Goal: Task Accomplishment & Management: Complete application form

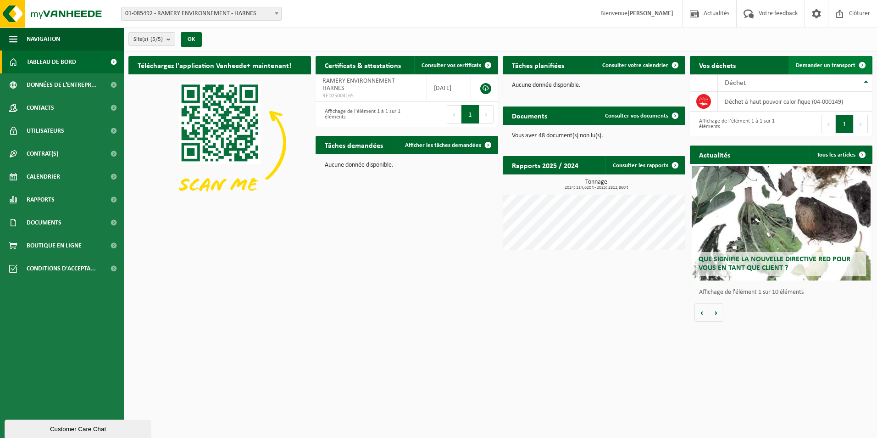
click at [820, 65] on span "Demander un transport" at bounding box center [826, 65] width 60 height 6
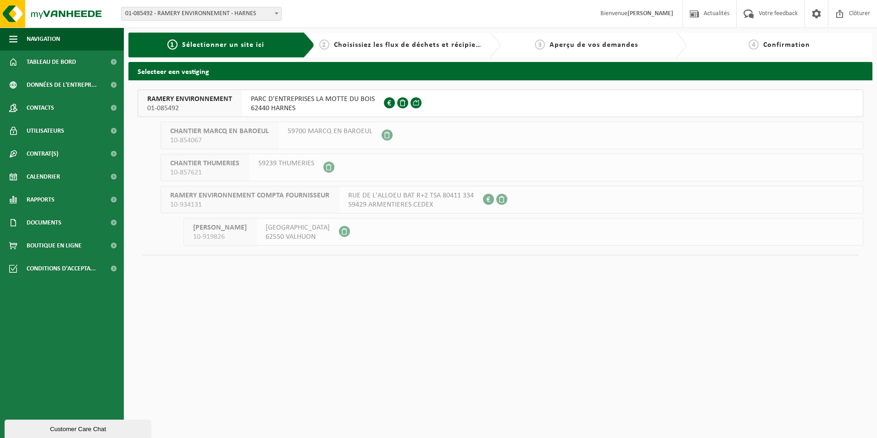
click at [356, 98] on span "PARC D'ENTREPRISES LA MOTTE DU BOIS" at bounding box center [313, 99] width 124 height 9
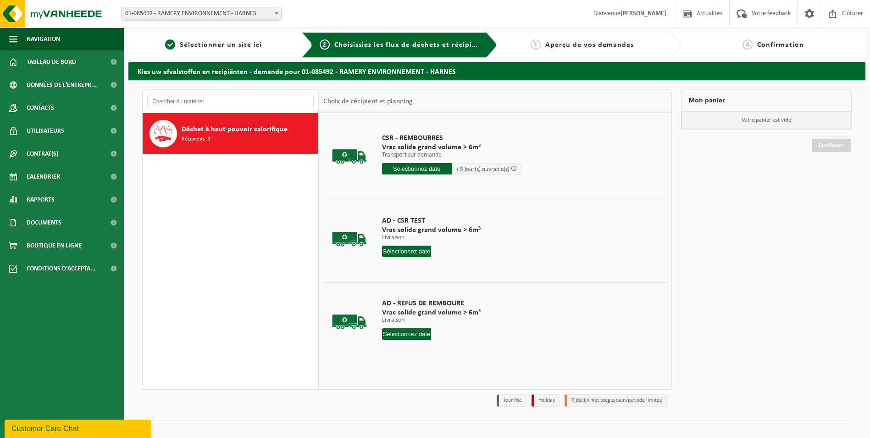
click at [410, 165] on input "text" at bounding box center [417, 168] width 70 height 11
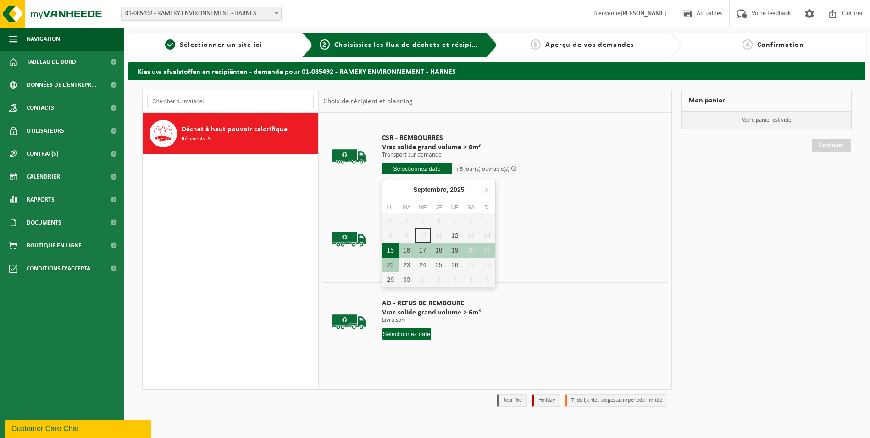
click at [393, 249] on div "15" at bounding box center [391, 250] width 16 height 15
type input "à partir de 2025-09-15"
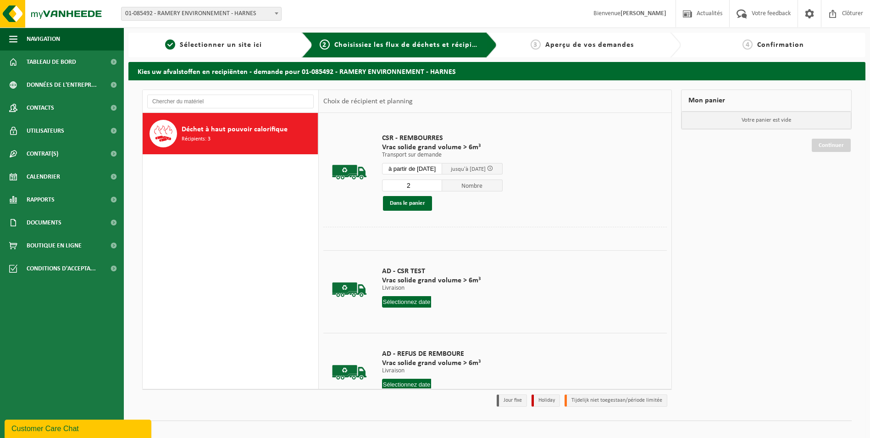
type input "2"
click at [440, 183] on input "2" at bounding box center [412, 185] width 61 height 12
click at [422, 202] on button "Dans le panier" at bounding box center [407, 203] width 49 height 15
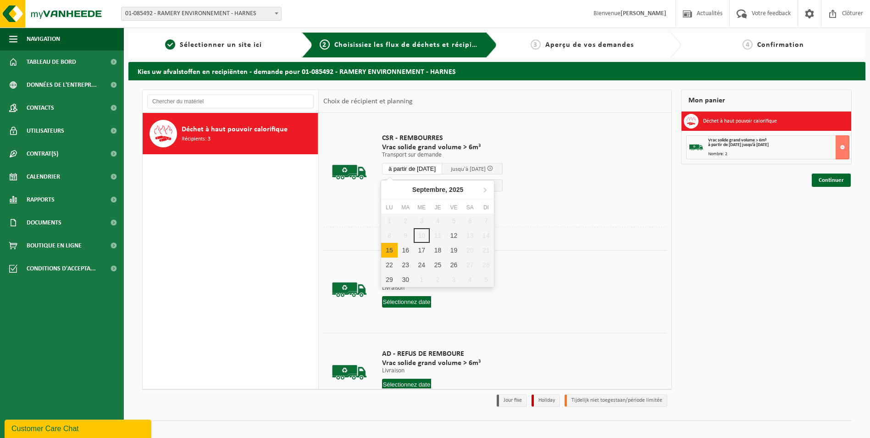
click at [436, 170] on input "à partir de 2025-09-15" at bounding box center [412, 168] width 61 height 11
click at [405, 249] on div "16" at bounding box center [406, 250] width 16 height 15
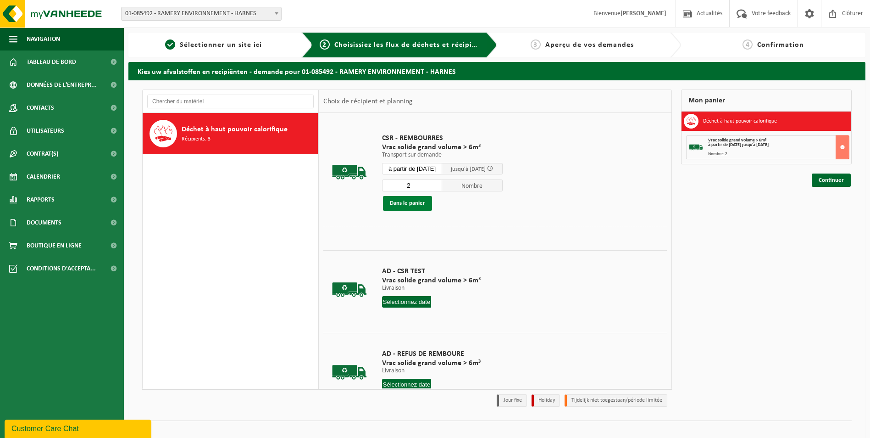
click at [413, 201] on button "Dans le panier" at bounding box center [407, 203] width 49 height 15
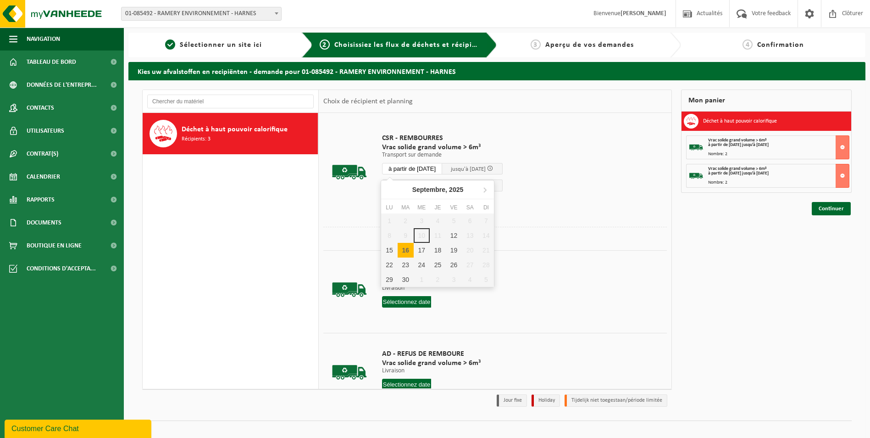
click at [429, 167] on input "à partir de 2025-09-16" at bounding box center [412, 168] width 61 height 11
click at [423, 250] on div "17" at bounding box center [422, 250] width 16 height 15
type input "à partir de 2025-09-17"
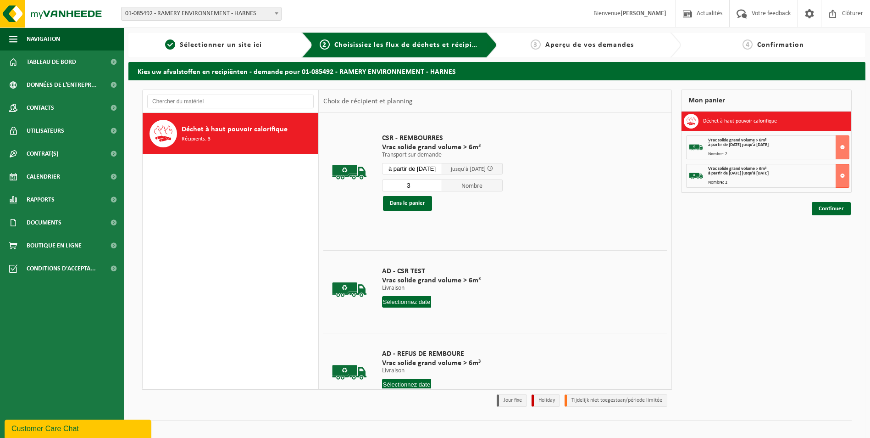
type input "3"
click at [440, 184] on input "3" at bounding box center [412, 185] width 61 height 12
click at [423, 202] on button "Dans le panier" at bounding box center [407, 203] width 49 height 15
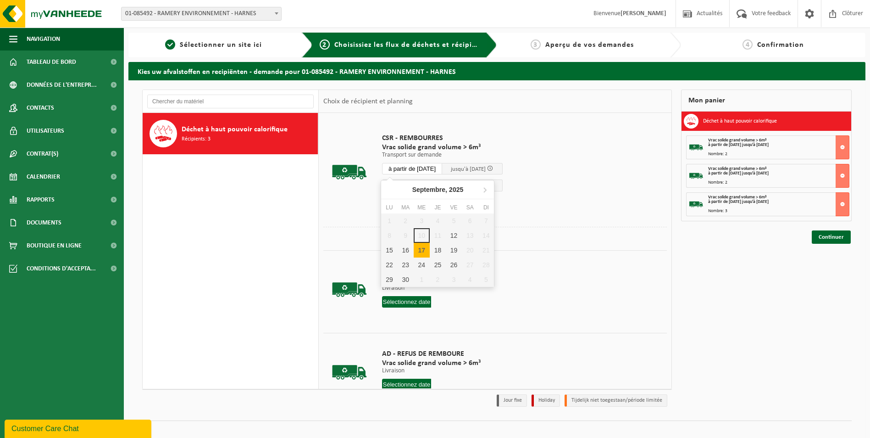
click at [429, 167] on input "à partir de 2025-09-17" at bounding box center [412, 168] width 61 height 11
click at [437, 249] on div "18" at bounding box center [438, 250] width 16 height 15
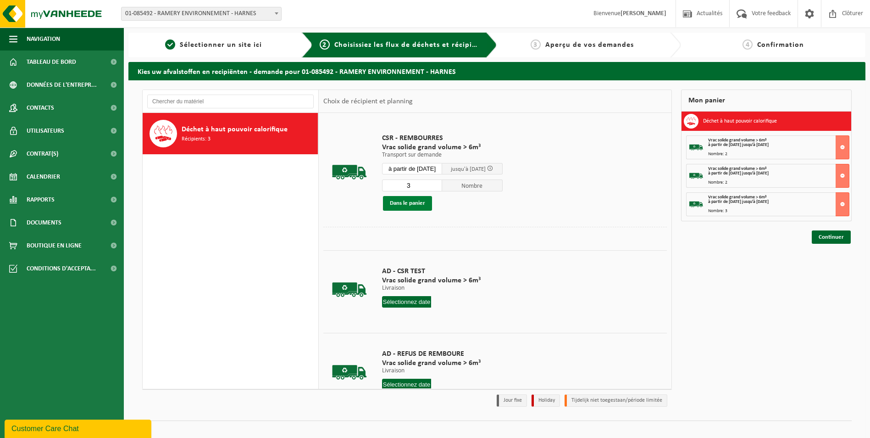
click at [418, 201] on button "Dans le panier" at bounding box center [407, 203] width 49 height 15
click at [427, 166] on input "à partir de 2025-09-18" at bounding box center [412, 168] width 61 height 11
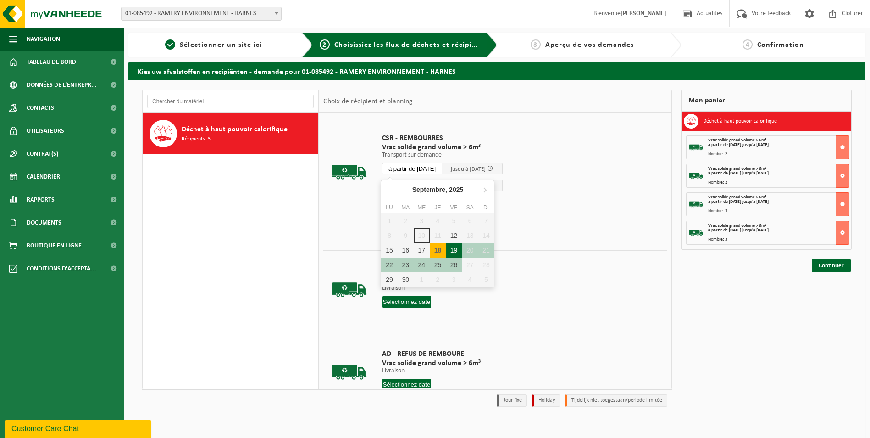
click at [455, 249] on div "19" at bounding box center [454, 250] width 16 height 15
type input "à partir de 2025-09-19"
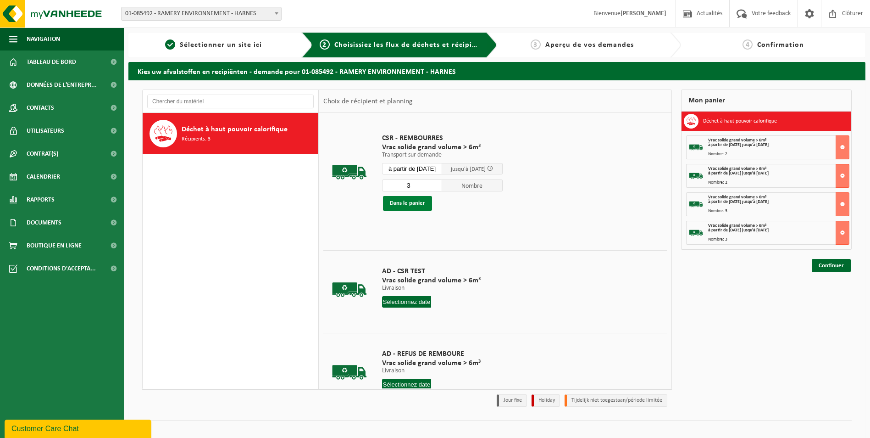
click at [414, 202] on button "Dans le panier" at bounding box center [407, 203] width 49 height 15
click at [833, 294] on link "Continuer" at bounding box center [831, 293] width 39 height 13
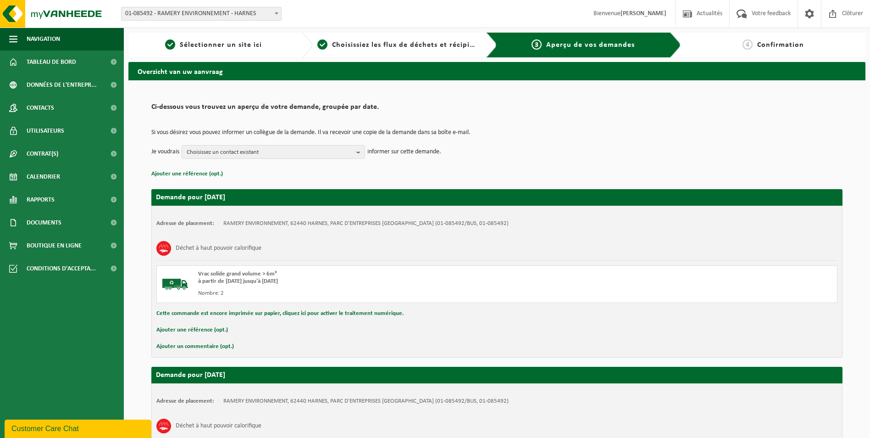
click at [204, 347] on button "Ajouter un commentaire (opt.)" at bounding box center [195, 346] width 78 height 12
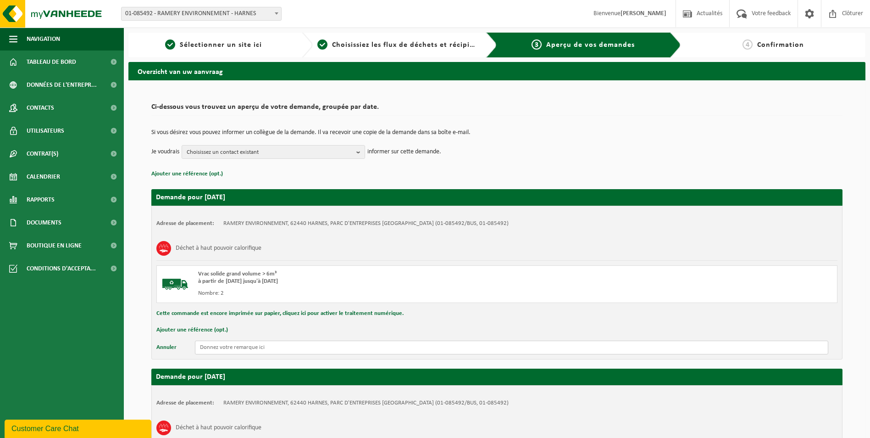
click at [259, 353] on input "text" at bounding box center [512, 347] width 634 height 14
drag, startPoint x: 270, startPoint y: 350, endPoint x: 124, endPoint y: 361, distance: 145.8
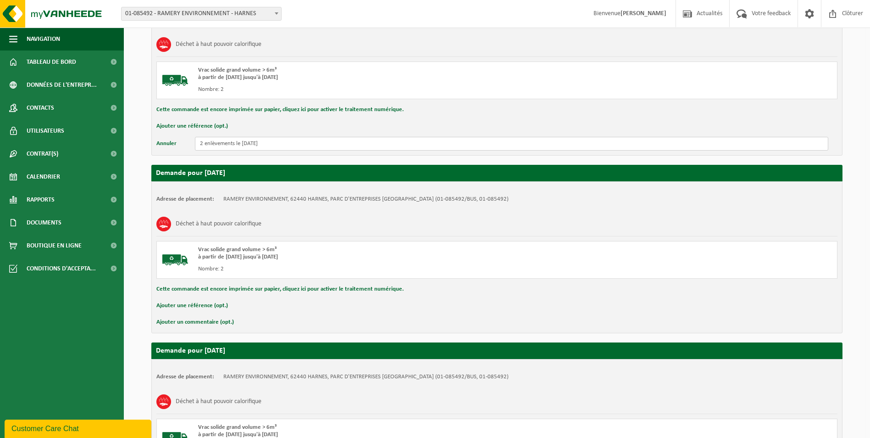
scroll to position [229, 0]
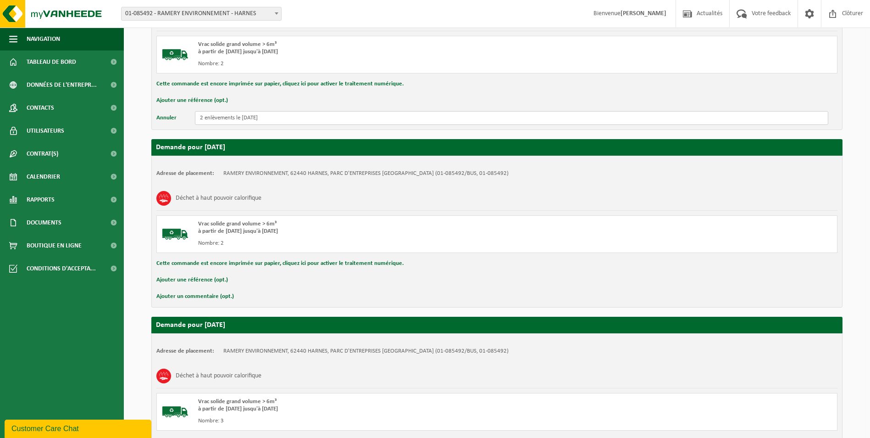
type input "2 enlèvements le [DATE]"
click at [207, 298] on button "Ajouter un commentaire (opt.)" at bounding box center [195, 296] width 78 height 12
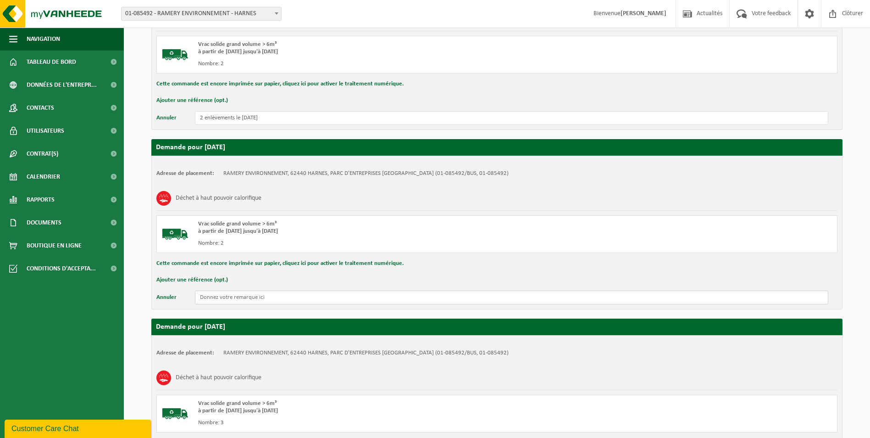
click at [238, 298] on input "text" at bounding box center [512, 297] width 634 height 14
paste input "2 enlèvements le [DATE]"
click at [249, 296] on input "2 enlèvements le [DATE]" at bounding box center [512, 297] width 634 height 14
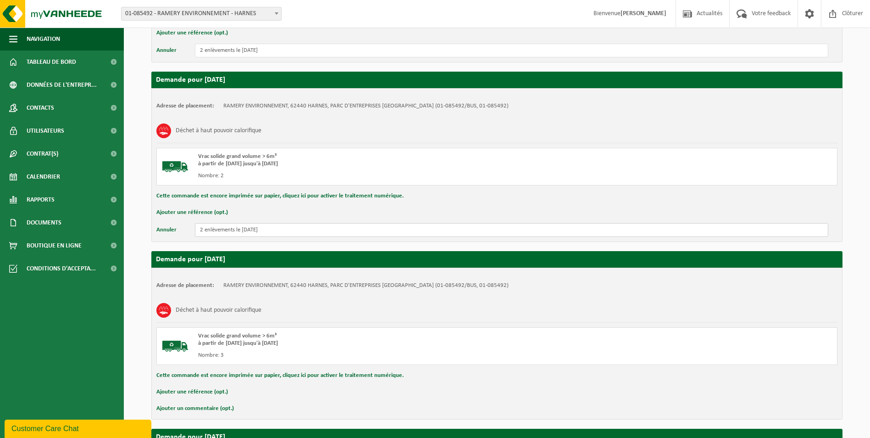
scroll to position [367, 0]
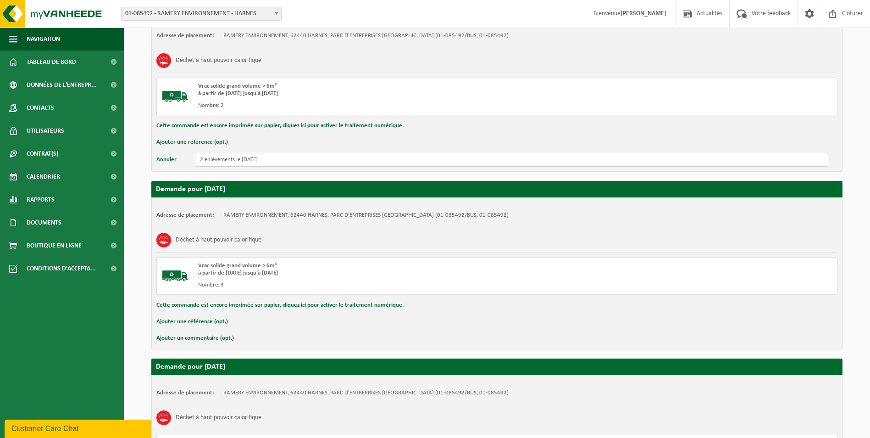
type input "2 enlèvements le [DATE]"
click at [216, 338] on button "Ajouter un commentaire (opt.)" at bounding box center [195, 338] width 78 height 12
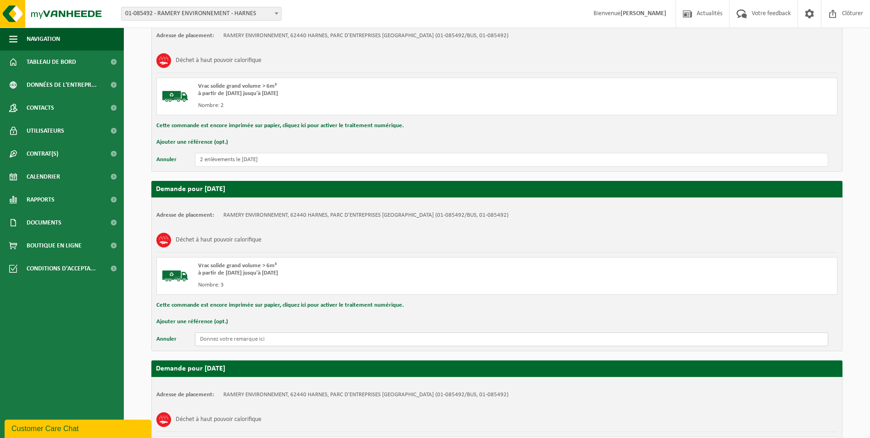
click at [219, 336] on input "text" at bounding box center [512, 339] width 634 height 14
paste input "2 enlèvements le [DATE]"
drag, startPoint x: 201, startPoint y: 338, endPoint x: 249, endPoint y: 340, distance: 47.3
click at [205, 338] on input "2 enlèvements le [DATE]" at bounding box center [512, 339] width 634 height 14
click at [249, 339] on input "3 enlèvements le [DATE]" at bounding box center [512, 339] width 634 height 14
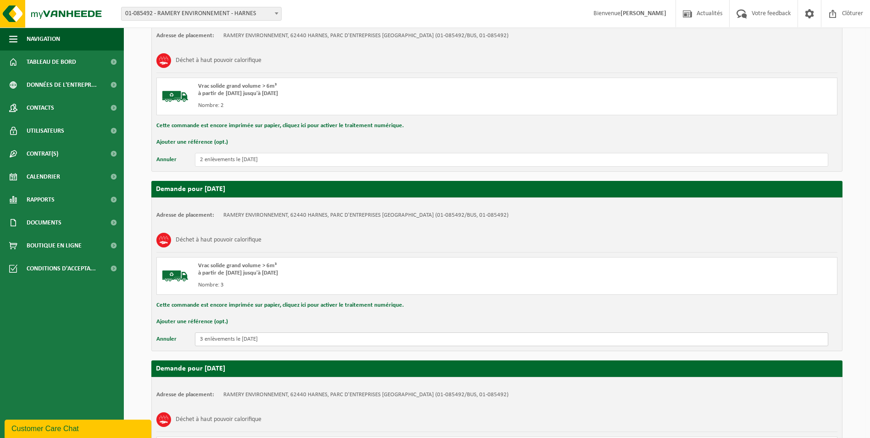
drag, startPoint x: 278, startPoint y: 340, endPoint x: 146, endPoint y: 347, distance: 131.5
click at [147, 347] on div "Ci-dessous vous trouvez un aperçu de votre demande, groupée par date. Si vous d…" at bounding box center [497, 218] width 710 height 993
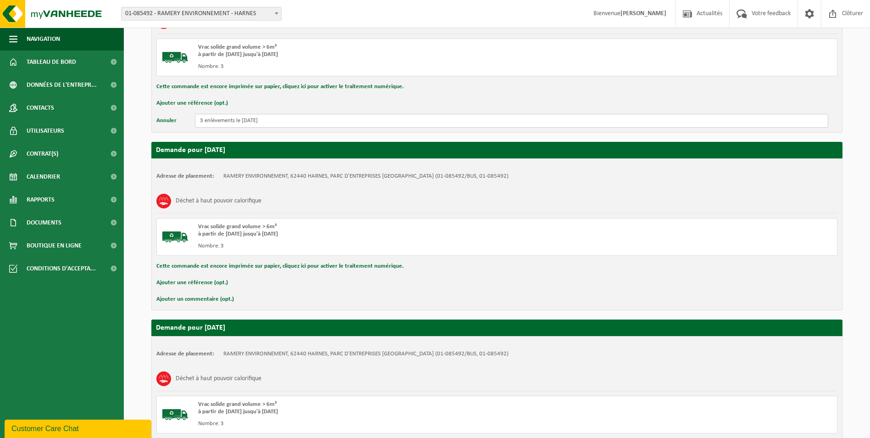
scroll to position [597, 0]
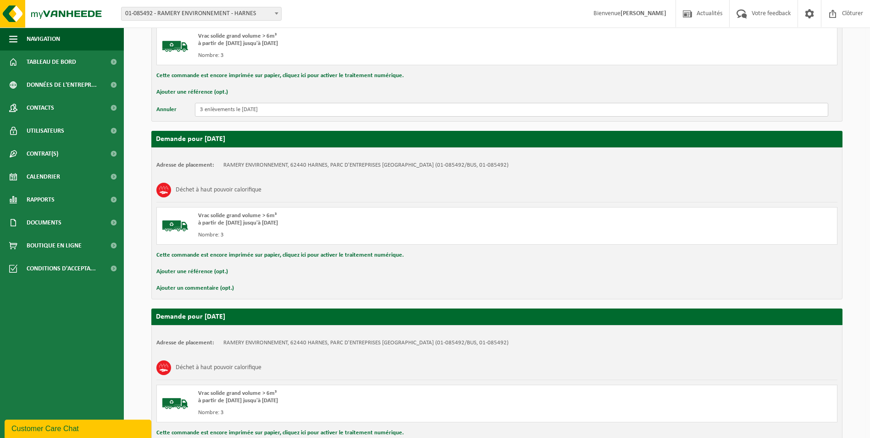
type input "3 enlèvements le [DATE]"
click at [213, 287] on button "Ajouter un commentaire (opt.)" at bounding box center [195, 288] width 78 height 12
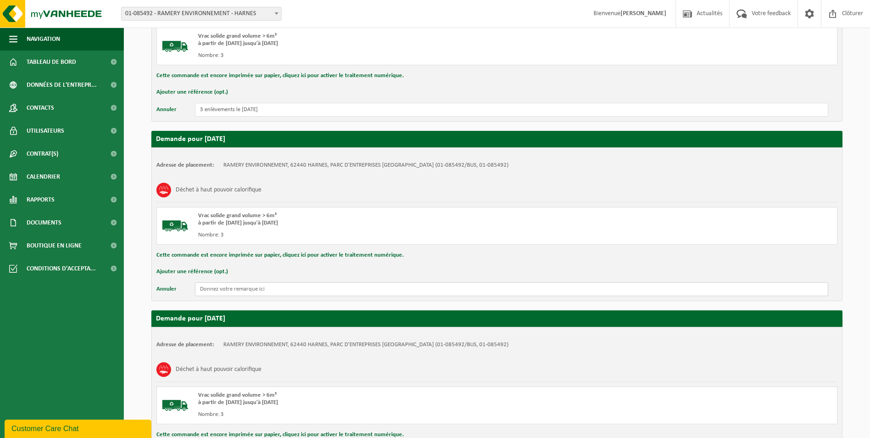
click at [233, 290] on input "text" at bounding box center [512, 289] width 634 height 14
paste input "3 enlèvements le [DATE]"
click at [248, 288] on input "3 enlèvements le [DATE]" at bounding box center [512, 289] width 634 height 14
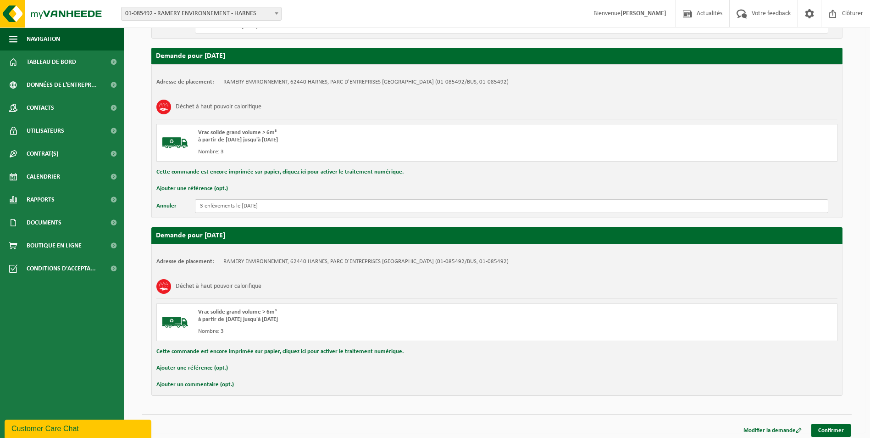
scroll to position [684, 0]
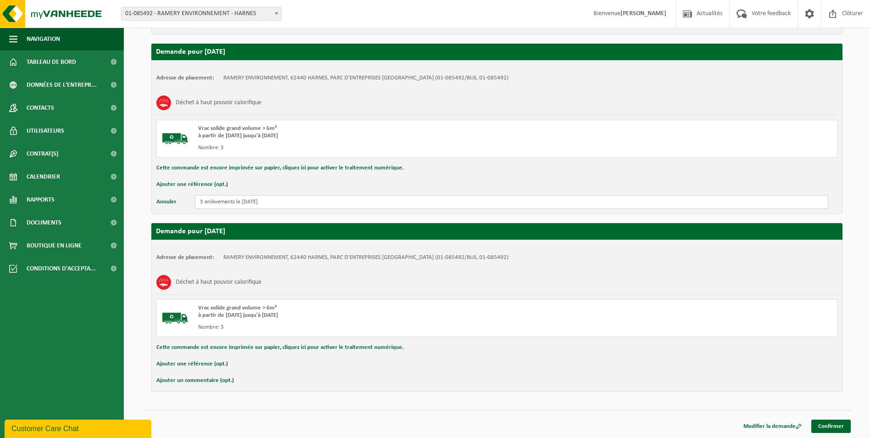
type input "3 enlèvements le [DATE]"
click at [214, 379] on button "Ajouter un commentaire (opt.)" at bounding box center [195, 380] width 78 height 12
click at [221, 381] on input "text" at bounding box center [512, 381] width 634 height 14
paste input "3 enlèvements le [DATE]"
click at [249, 381] on input "3 enlèvements le [DATE]" at bounding box center [512, 381] width 634 height 14
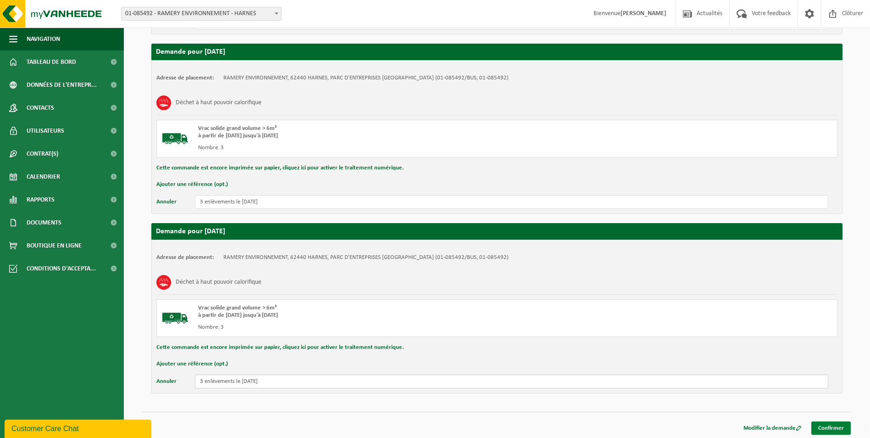
type input "3 enlèvements le [DATE]"
click at [839, 427] on link "Confirmer" at bounding box center [831, 427] width 39 height 13
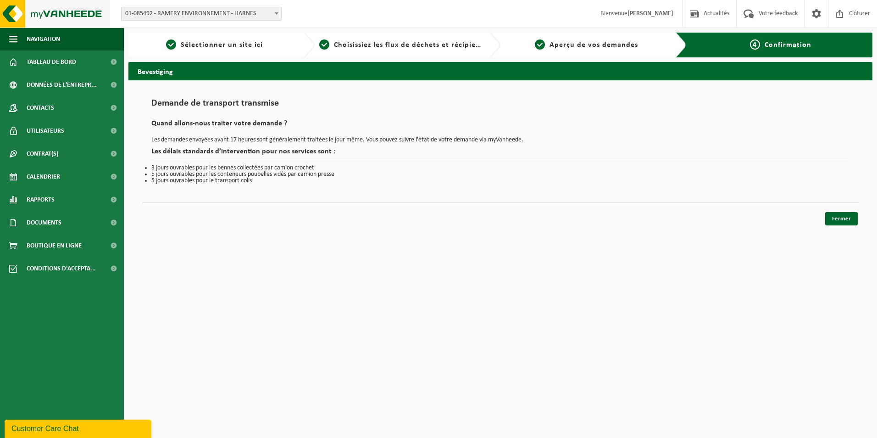
click at [52, 12] on img at bounding box center [55, 14] width 110 height 28
